Goal: Check status

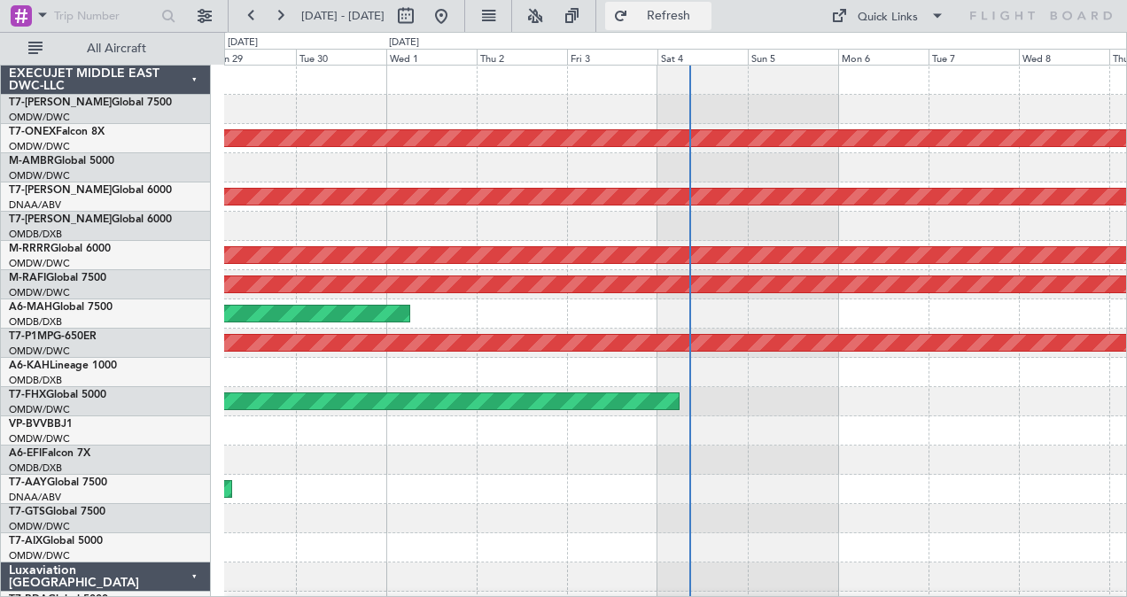
click at [706, 15] on span "Refresh" at bounding box center [669, 16] width 74 height 12
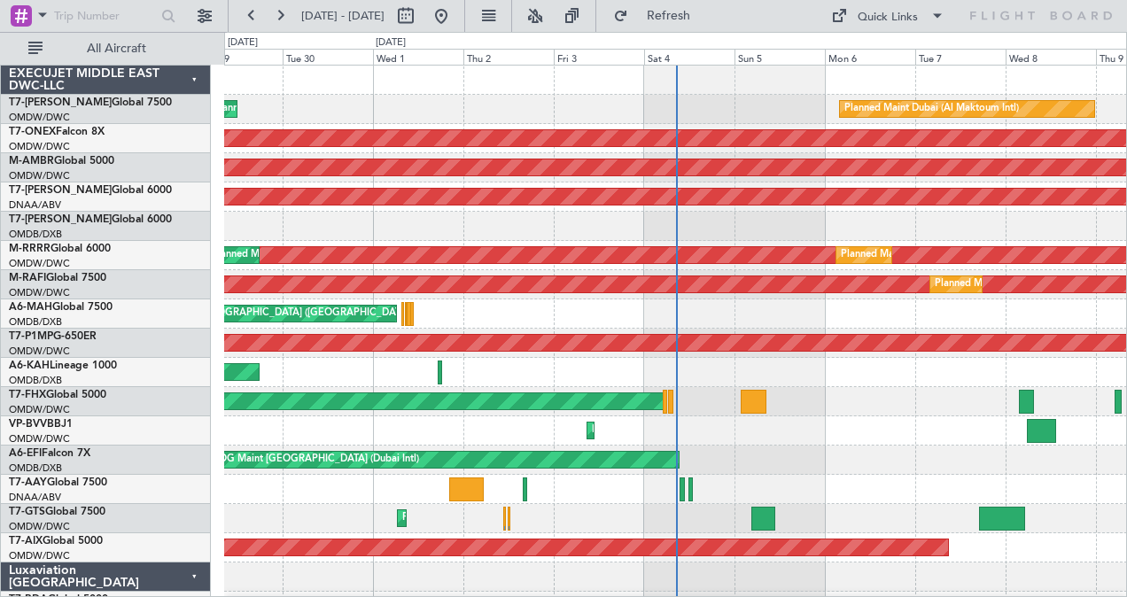
click at [526, 221] on div at bounding box center [675, 226] width 903 height 29
click at [89, 393] on span "[GEOGRAPHIC_DATA] (Al Maktoum Intl)" at bounding box center [94, 392] width 170 height 22
click at [706, 19] on span "Refresh" at bounding box center [669, 16] width 74 height 12
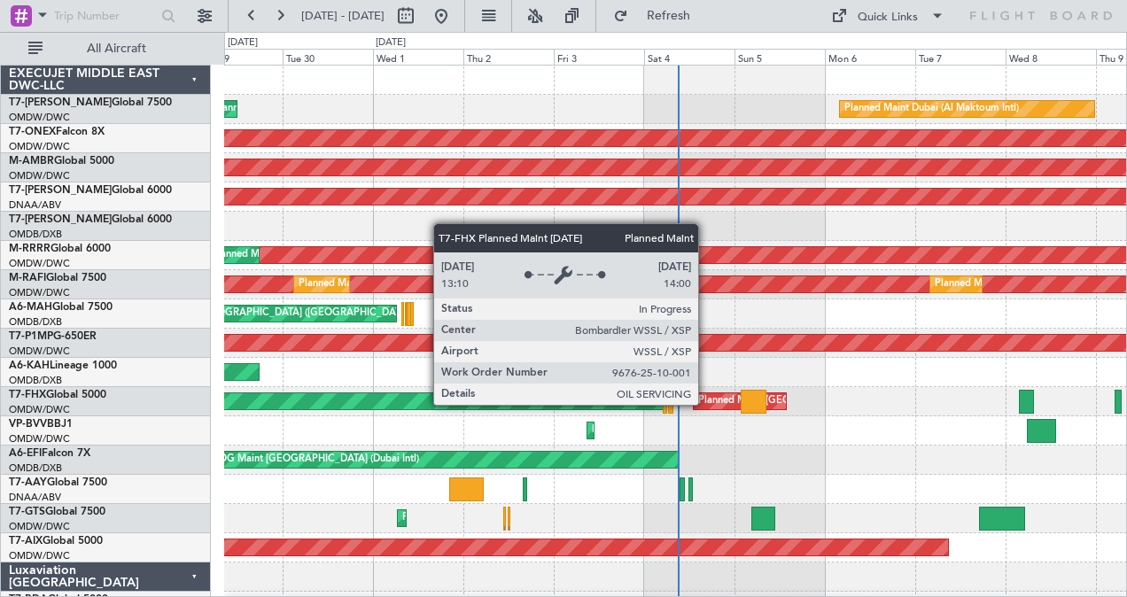
click at [707, 404] on div "Planned Maint Singapore (Seletar)" at bounding box center [802, 401] width 208 height 27
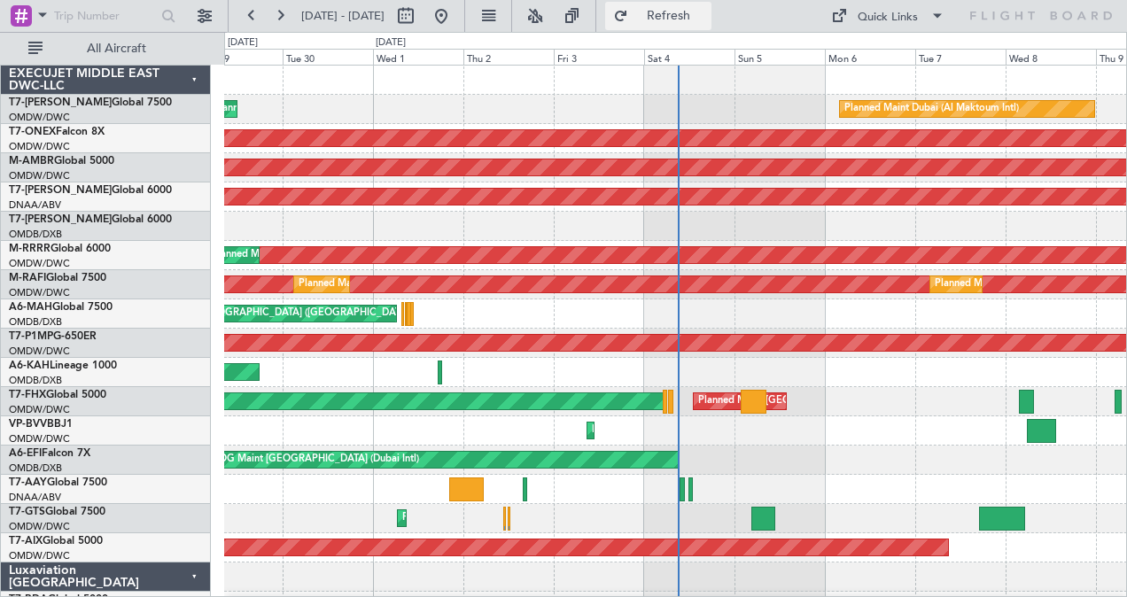
click at [712, 27] on button "Refresh" at bounding box center [658, 16] width 106 height 28
click at [698, 16] on span "Refresh" at bounding box center [669, 16] width 74 height 12
